Goal: Obtain resource: Download file/media

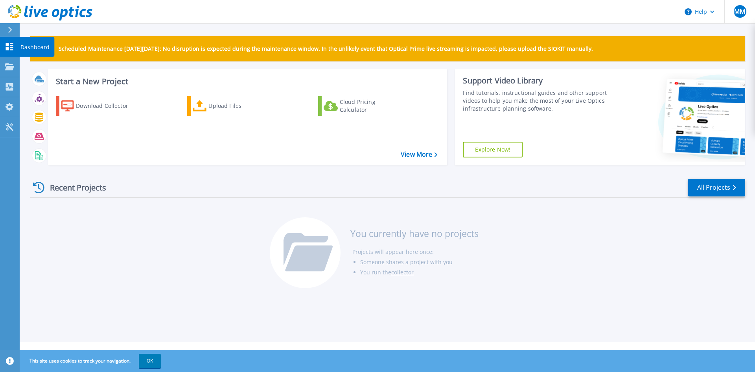
click at [26, 46] on p "Dashboard" at bounding box center [34, 47] width 29 height 20
click at [11, 65] on icon at bounding box center [9, 66] width 9 height 7
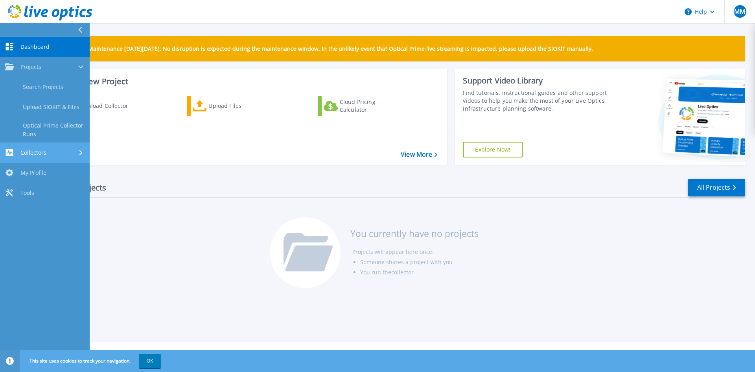
click at [48, 149] on div "Collectors" at bounding box center [45, 152] width 80 height 7
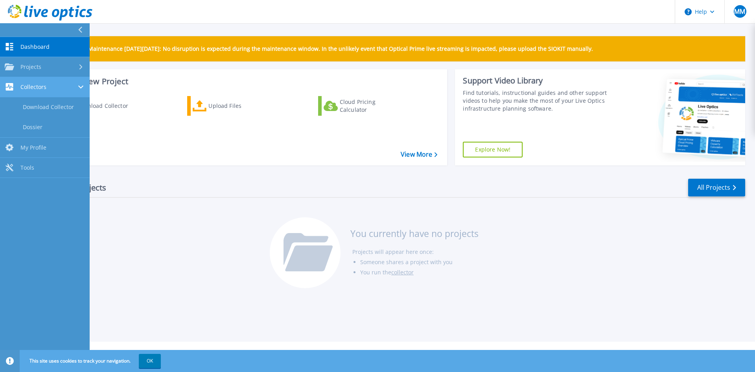
click at [51, 84] on div "Collectors" at bounding box center [45, 86] width 80 height 7
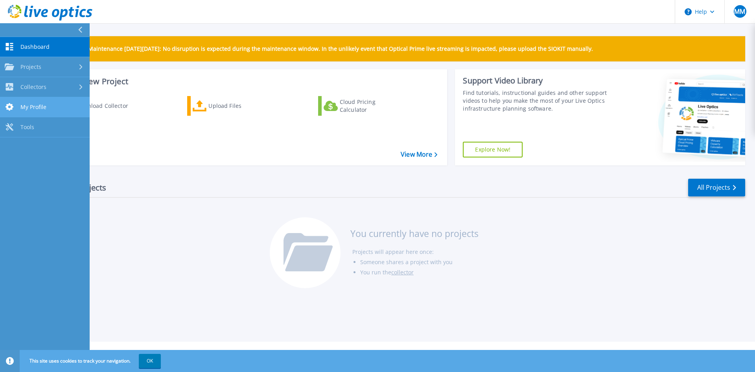
click at [37, 109] on span "My Profile" at bounding box center [33, 106] width 26 height 7
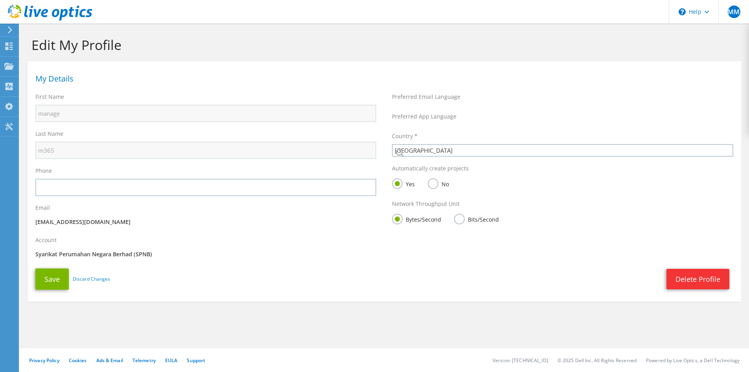
select select "152"
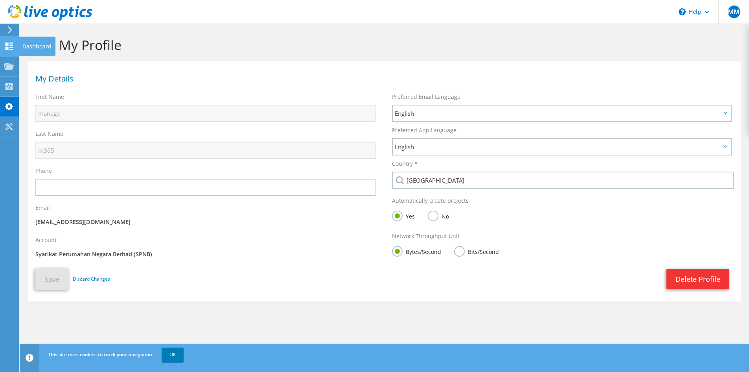
click at [8, 45] on use at bounding box center [9, 45] width 7 height 7
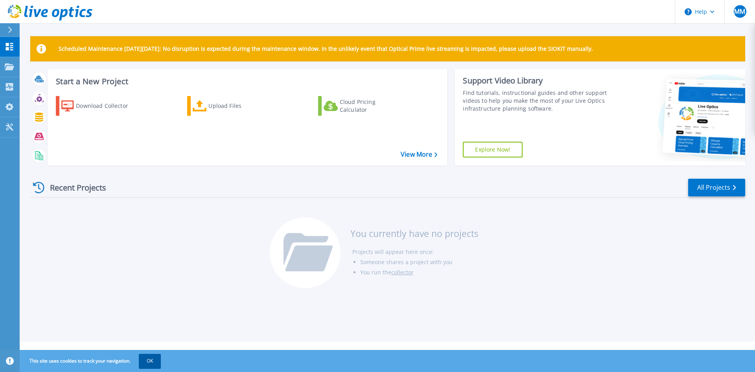
click at [148, 360] on button "OK" at bounding box center [150, 361] width 22 height 14
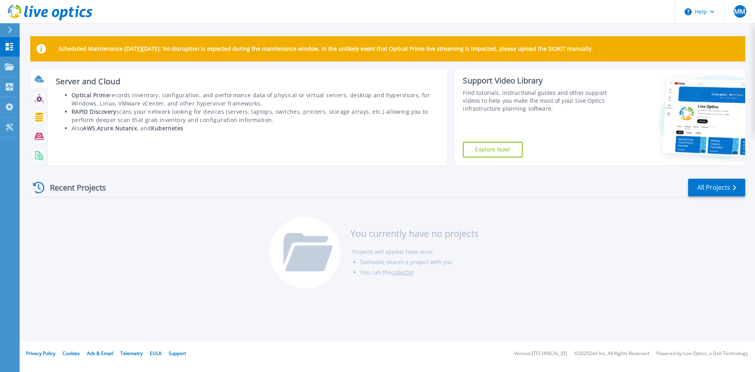
click at [36, 85] on div at bounding box center [39, 79] width 14 height 14
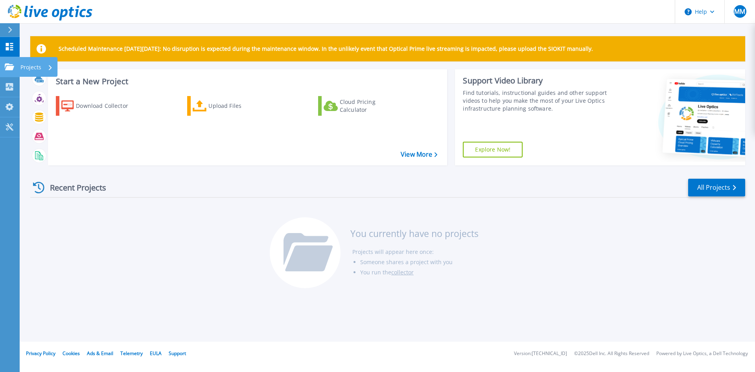
click at [32, 67] on p "Projects" at bounding box center [30, 67] width 21 height 20
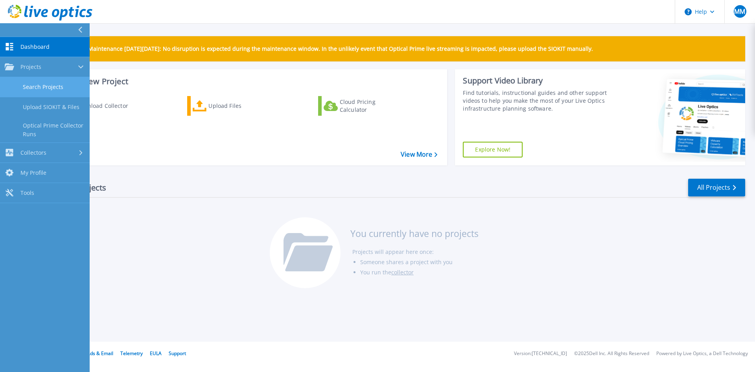
click at [39, 87] on link "Search Projects" at bounding box center [45, 87] width 90 height 20
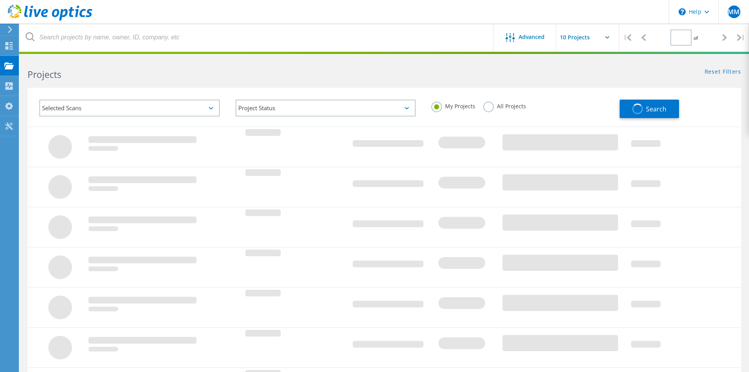
type input "1"
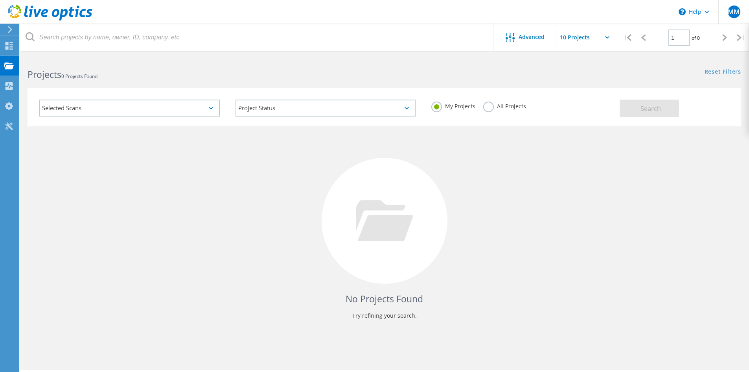
click at [150, 105] on div "Selected Scans" at bounding box center [129, 108] width 181 height 17
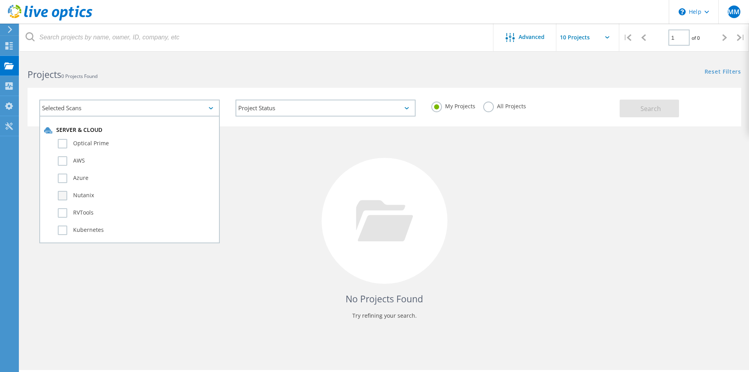
click at [59, 196] on label "Nutanix" at bounding box center [136, 195] width 157 height 9
click at [0, 0] on input "Nutanix" at bounding box center [0, 0] width 0 height 0
click at [650, 107] on span "Search" at bounding box center [651, 108] width 20 height 9
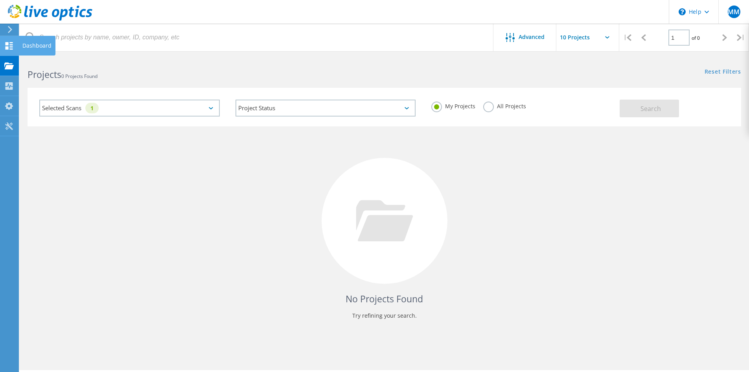
click at [11, 44] on icon at bounding box center [8, 45] width 9 height 7
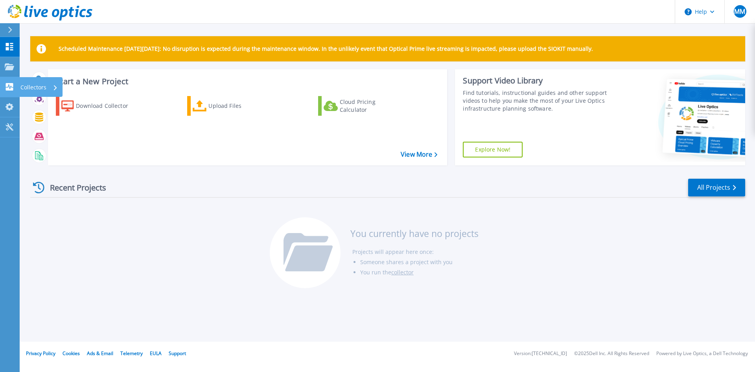
click at [20, 85] on div "Collectors" at bounding box center [40, 87] width 43 height 20
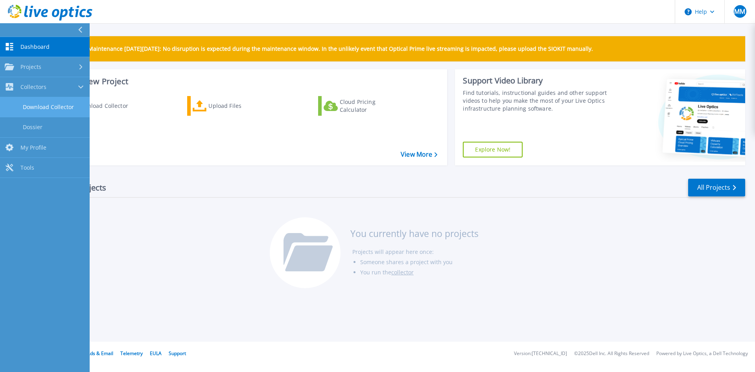
click at [50, 109] on link "Download Collector" at bounding box center [45, 107] width 90 height 20
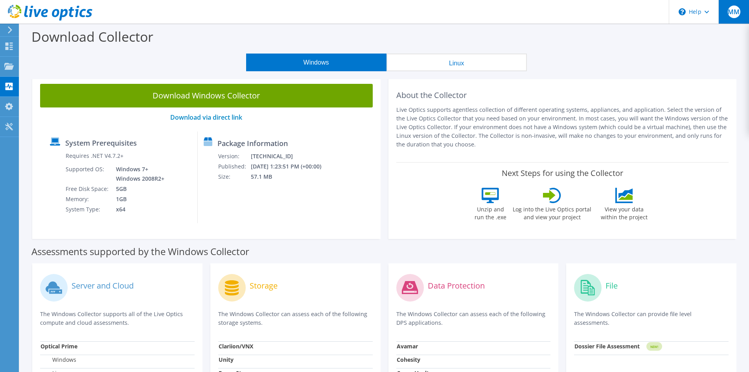
click at [730, 11] on span "MM" at bounding box center [734, 12] width 13 height 13
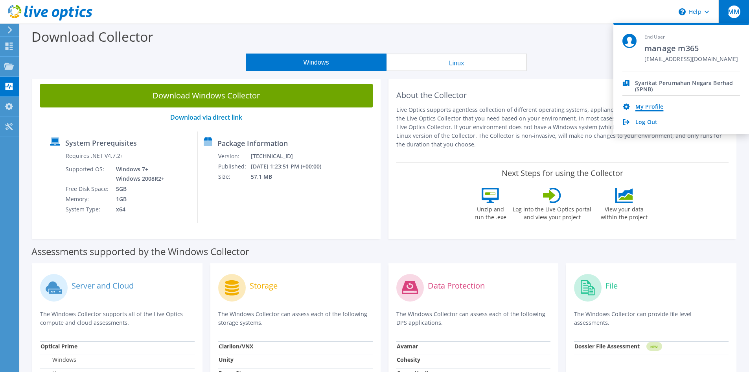
click at [651, 106] on link "My Profile" at bounding box center [650, 106] width 28 height 7
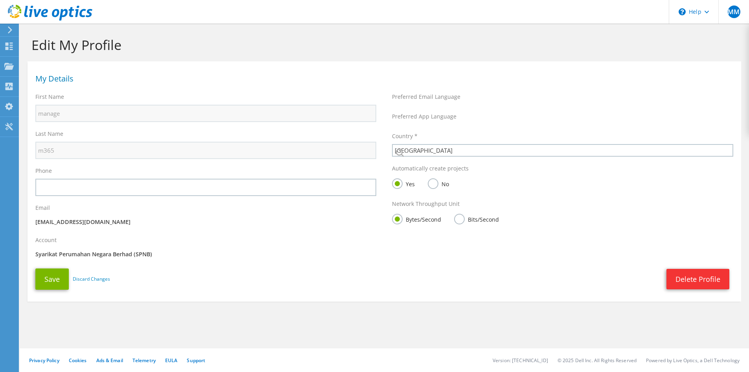
select select "152"
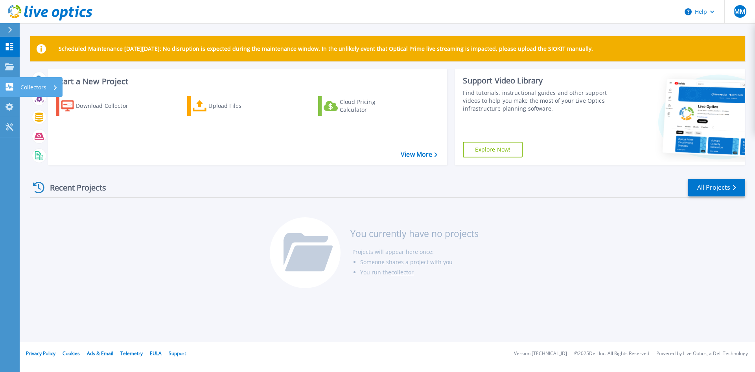
click at [5, 90] on icon at bounding box center [9, 86] width 9 height 7
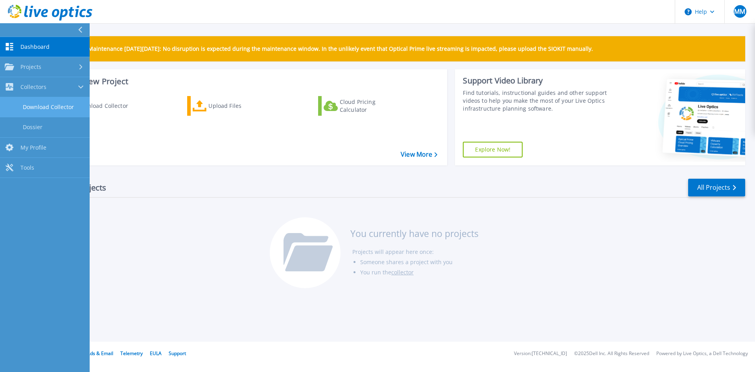
click at [39, 108] on link "Download Collector" at bounding box center [45, 107] width 90 height 20
